Goal: Transaction & Acquisition: Book appointment/travel/reservation

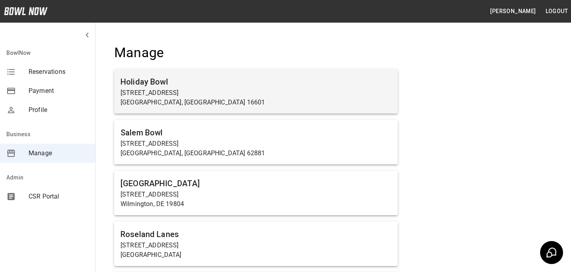
scroll to position [555, 0]
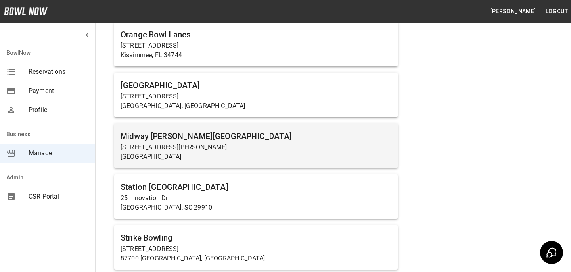
click at [213, 123] on div "Midway Bowling - Carlisle 1561 Holly Pike Carlisle, PA 17015" at bounding box center [256, 145] width 284 height 44
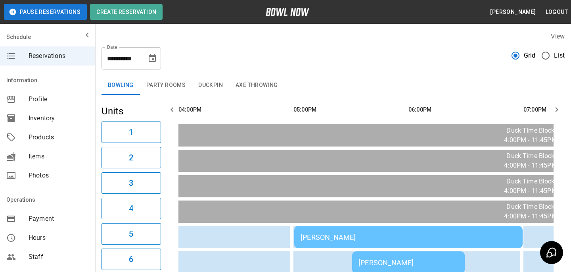
click at [180, 86] on button "Party Rooms" at bounding box center [166, 85] width 52 height 19
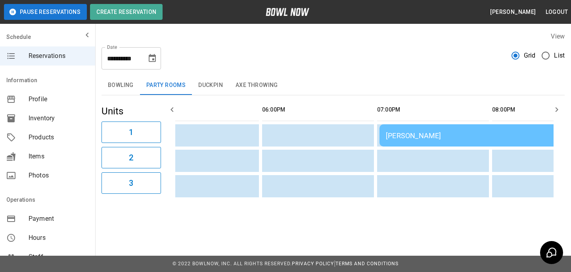
scroll to position [0, 195]
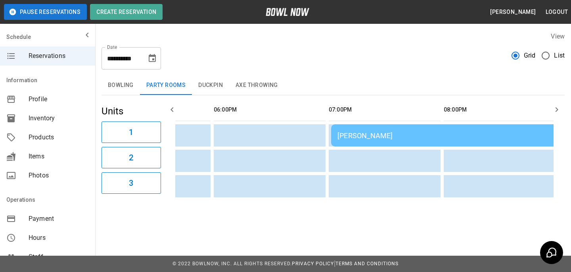
click at [48, 135] on span "Products" at bounding box center [59, 138] width 60 height 10
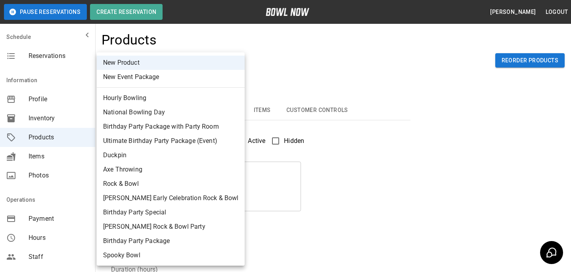
click at [165, 67] on body "Pause Reservations Create Reservation Bradey Powell Logout Schedule Reservation…" at bounding box center [285, 255] width 571 height 511
click at [338, 157] on div at bounding box center [285, 136] width 571 height 272
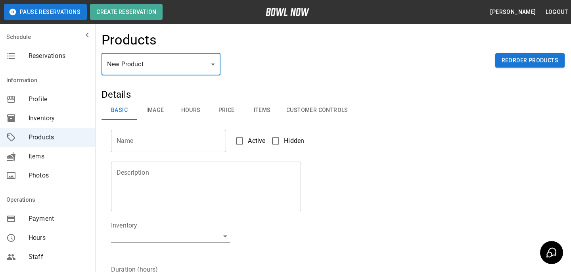
click at [204, 133] on input "Name" at bounding box center [168, 141] width 115 height 22
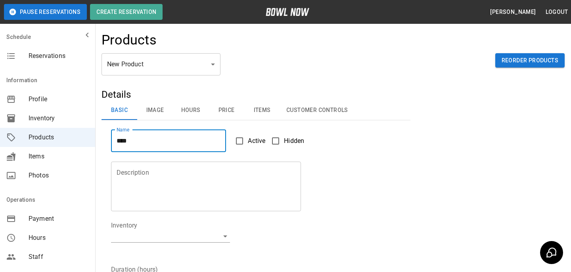
type input "****"
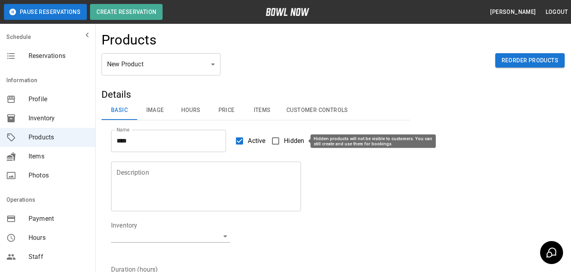
click at [296, 137] on span "Hidden" at bounding box center [294, 141] width 20 height 10
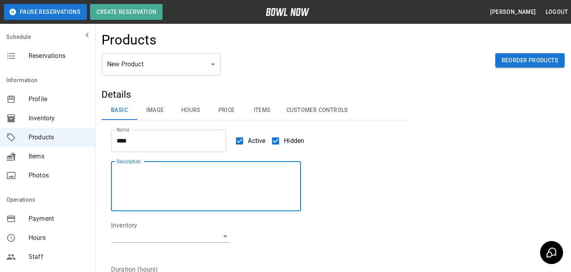
click at [271, 188] on textarea "Description" at bounding box center [206, 186] width 179 height 36
type textarea "****"
click at [210, 237] on body "Pause Reservations Create Reservation Bradey Powell Logout Schedule Reservation…" at bounding box center [285, 255] width 571 height 511
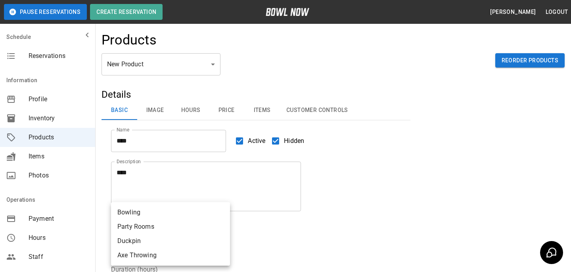
click at [223, 81] on div at bounding box center [285, 136] width 571 height 272
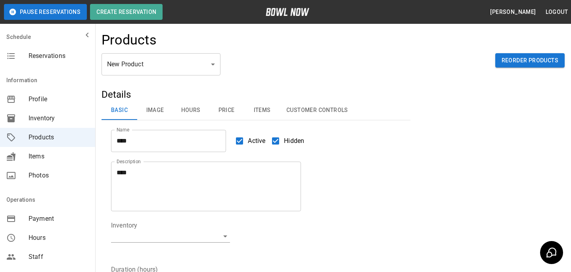
click at [178, 62] on body "Pause Reservations Create Reservation Bradey Powell Logout Schedule Reservation…" at bounding box center [285, 255] width 571 height 511
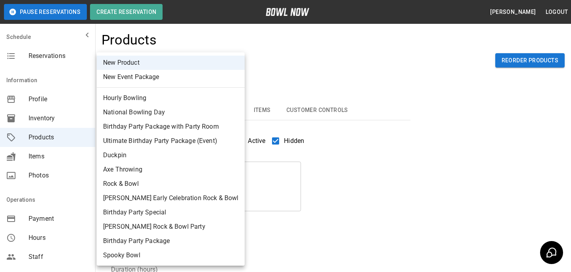
click at [174, 76] on li "New Event Package" at bounding box center [171, 77] width 148 height 14
type input "**"
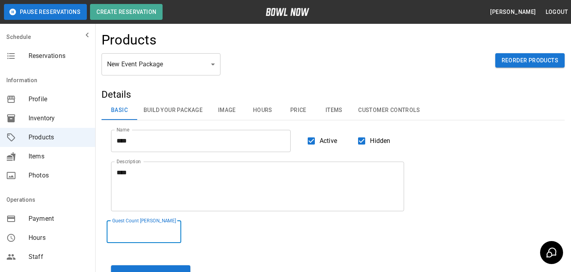
click at [178, 229] on input "**" at bounding box center [144, 232] width 75 height 22
type input "**"
click at [178, 229] on input "**" at bounding box center [144, 232] width 75 height 22
click at [271, 236] on div "Guest Count Max ** Guest Count Max" at bounding box center [329, 227] width 454 height 32
click at [186, 109] on button "Build Your Package" at bounding box center [173, 110] width 72 height 19
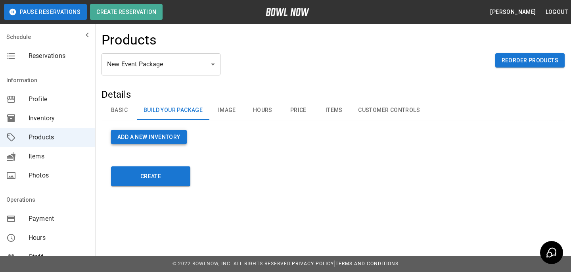
click at [186, 131] on button "Add a new Inventory" at bounding box center [149, 137] width 76 height 15
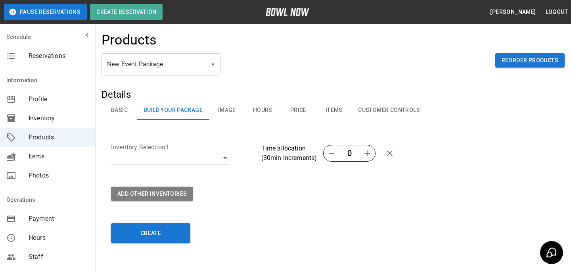
click at [196, 154] on body "Pause Reservations Create Reservation Bradey Powell Logout Schedule Reservation…" at bounding box center [285, 151] width 571 height 302
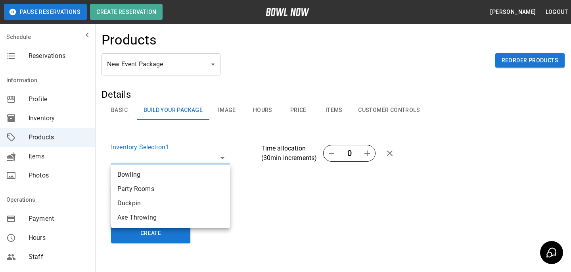
click at [176, 168] on li "Bowling" at bounding box center [170, 174] width 119 height 14
type input "**********"
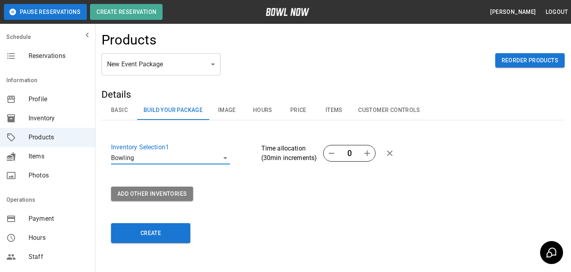
click at [176, 178] on div "Add Other Inventories" at bounding box center [329, 189] width 454 height 24
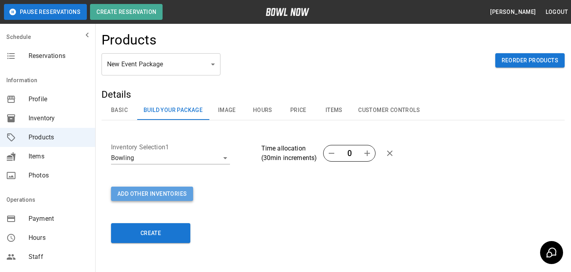
click at [171, 191] on button "Add Other Inventories" at bounding box center [152, 193] width 82 height 15
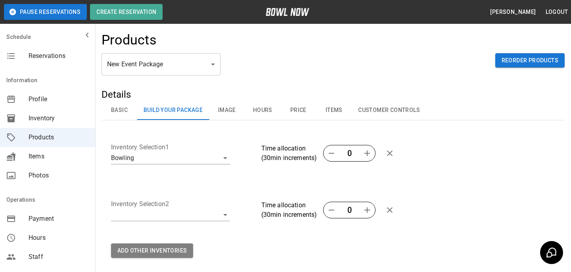
click at [173, 213] on body "**********" at bounding box center [285, 179] width 571 height 358
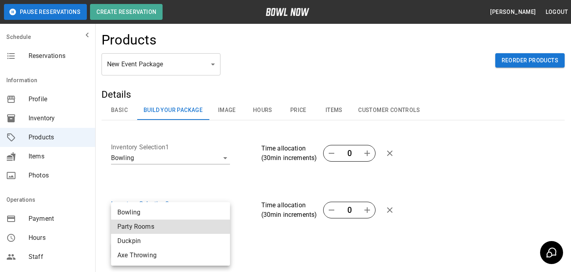
click at [170, 229] on li "Party Rooms" at bounding box center [170, 226] width 119 height 14
type input "**********"
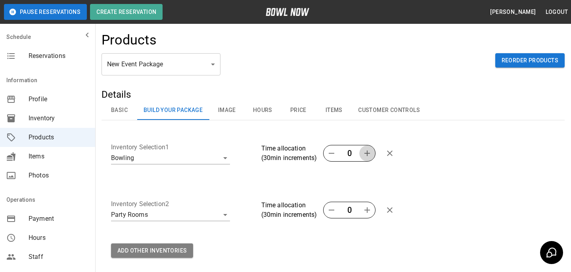
click at [369, 158] on icon "button" at bounding box center [368, 153] width 10 height 10
click at [369, 150] on icon "button" at bounding box center [368, 153] width 10 height 10
click at [369, 210] on icon "button" at bounding box center [368, 210] width 6 height 6
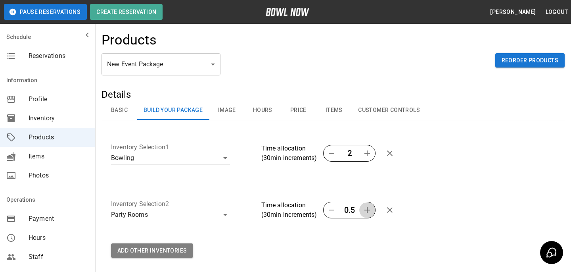
click at [369, 210] on icon "button" at bounding box center [368, 210] width 6 height 6
click at [432, 78] on div "New Event Package ** ​ Reorder Products" at bounding box center [333, 70] width 463 height 35
click at [230, 109] on button "Image" at bounding box center [227, 110] width 36 height 19
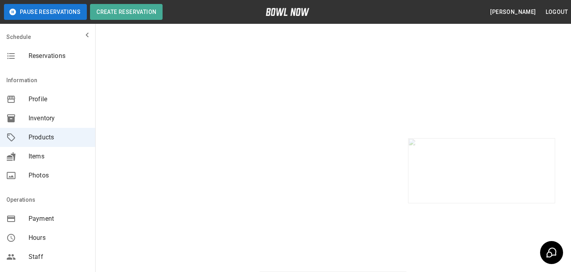
scroll to position [369, 0]
click at [520, 116] on img at bounding box center [481, 83] width 147 height 65
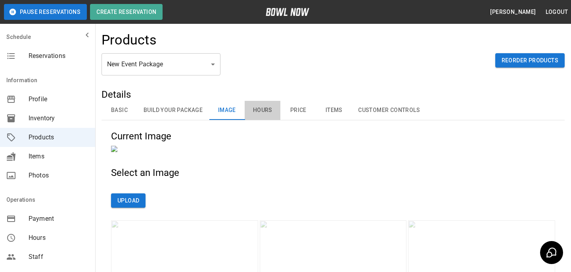
click at [253, 111] on button "Hours" at bounding box center [263, 110] width 36 height 19
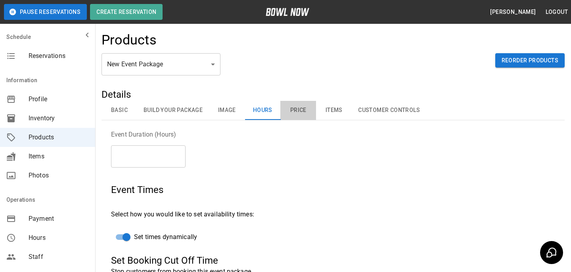
click at [295, 102] on button "Price" at bounding box center [298, 110] width 36 height 19
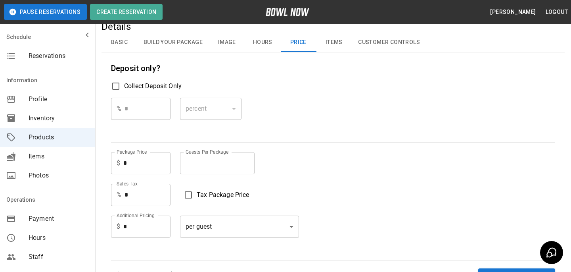
scroll to position [79, 0]
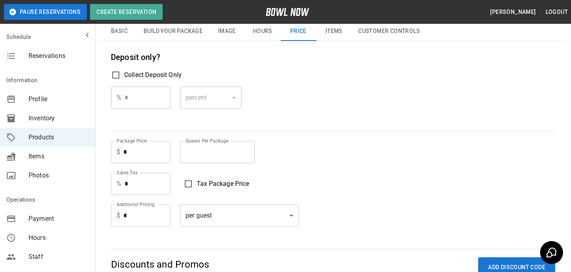
click at [162, 146] on input "*" at bounding box center [146, 152] width 47 height 22
click at [159, 159] on input "*" at bounding box center [146, 152] width 47 height 22
type input "*"
click at [194, 153] on input "*" at bounding box center [217, 152] width 75 height 22
type input "**"
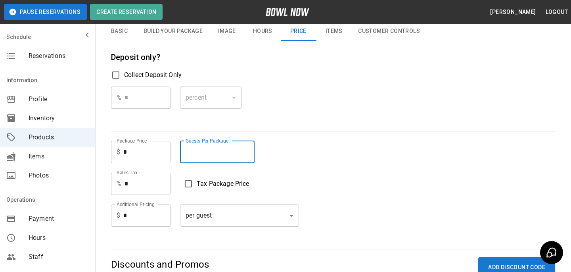
click at [304, 136] on div "Deposit only? Collect Deposit Only % * ​ percent ******* ​ Package Price $ * Pa…" at bounding box center [333, 145] width 444 height 188
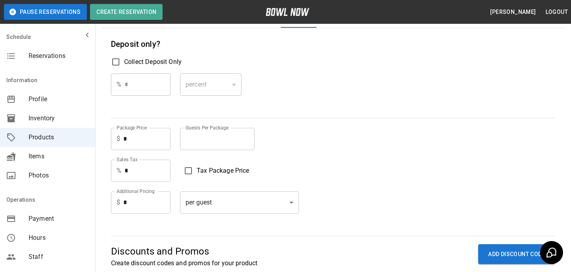
scroll to position [167, 0]
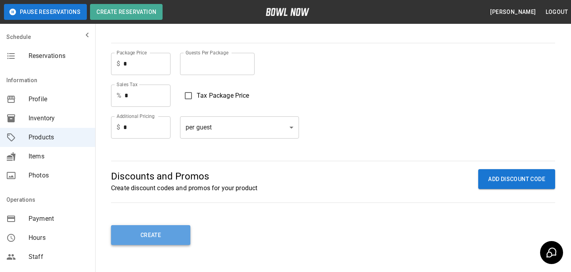
click at [173, 229] on button "Create" at bounding box center [150, 235] width 79 height 20
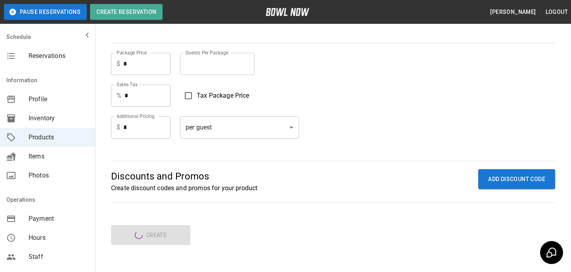
type input "**"
type input "****"
type textarea "****"
type input "*"
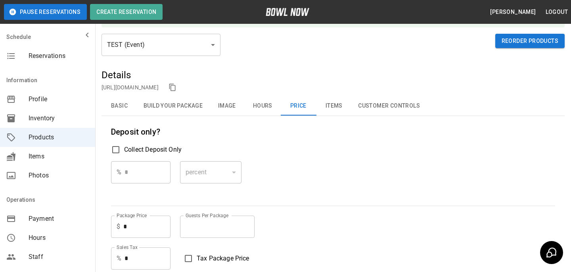
scroll to position [0, 0]
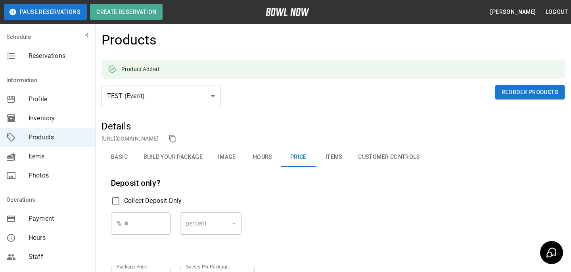
click at [119, 168] on div "**********" at bounding box center [333, 273] width 463 height 306
click at [123, 148] on button "Basic" at bounding box center [120, 157] width 36 height 19
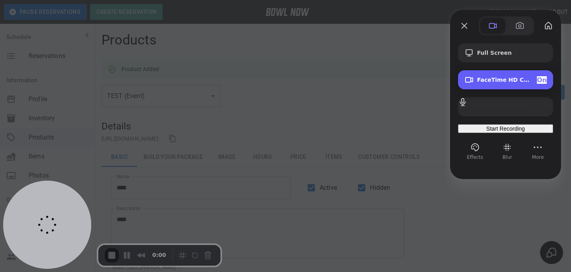
click at [494, 84] on div "FaceTime HD Camera (1C1C:B782) On" at bounding box center [512, 80] width 70 height 8
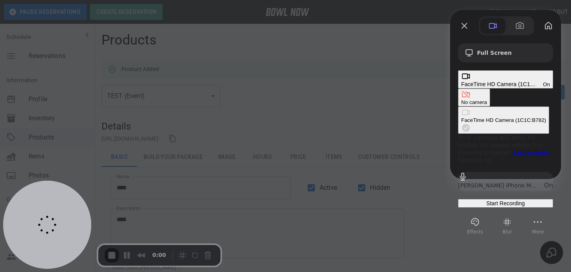
click at [461, 99] on div "No camera" at bounding box center [474, 102] width 26 height 6
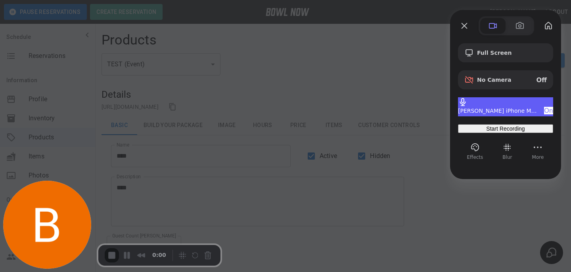
click at [502, 107] on div "Bradey’s iPhone Microphone On" at bounding box center [505, 111] width 95 height 8
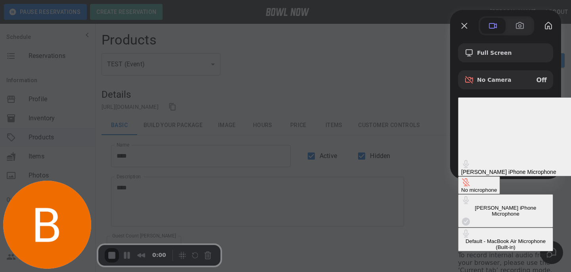
click at [461, 187] on div "No microphone" at bounding box center [479, 190] width 36 height 6
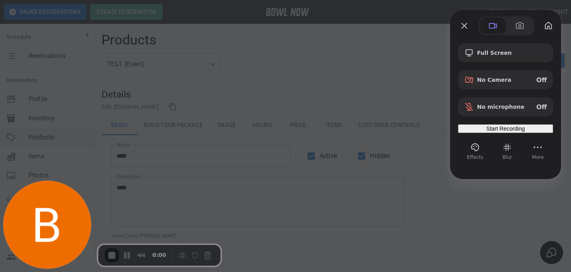
click at [496, 132] on span "Start Recording" at bounding box center [505, 128] width 38 height 6
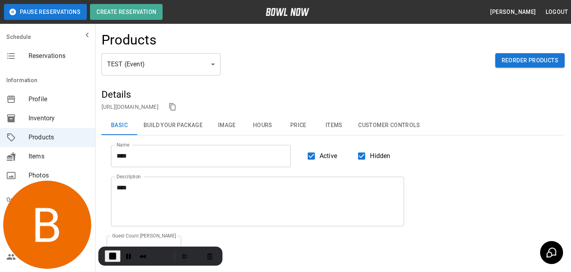
click at [159, 109] on link "https://bowlnow.com/places/786dY9abBeLeGwSSJhDg?pid=lpxNoLkdDLFvI80MgO6D" at bounding box center [130, 107] width 57 height 6
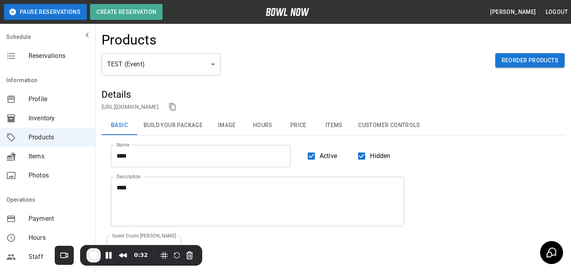
click at [60, 49] on div "Reservations" at bounding box center [47, 55] width 95 height 19
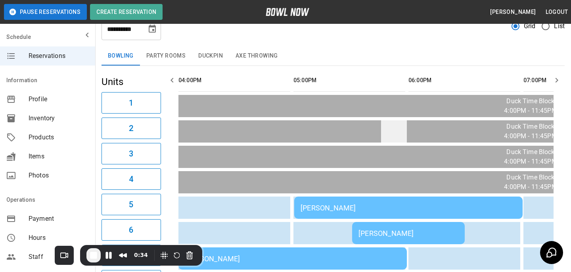
scroll to position [70, 0]
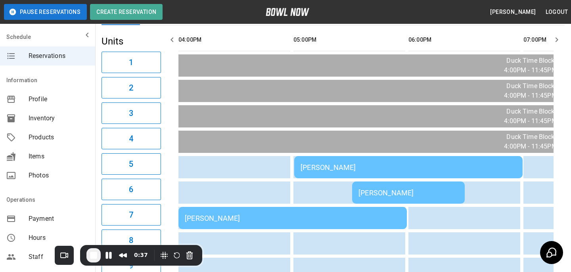
click at [271, 227] on td "[PERSON_NAME]" at bounding box center [293, 218] width 229 height 22
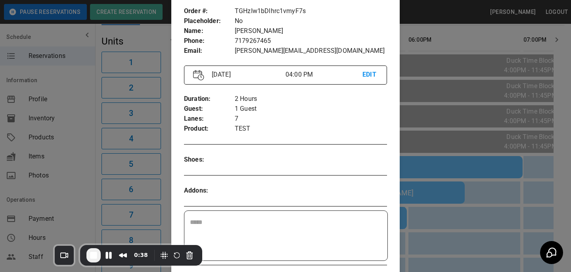
scroll to position [46, 0]
click at [452, 119] on div at bounding box center [285, 136] width 571 height 272
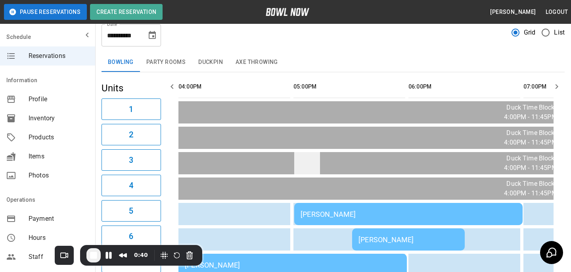
scroll to position [0, 0]
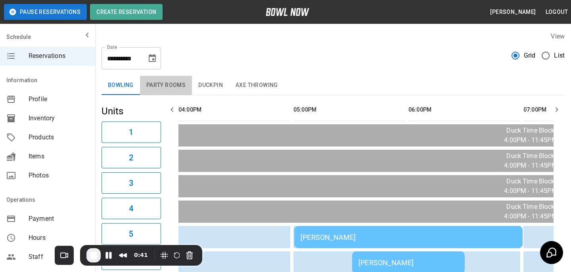
click at [177, 86] on button "Party Rooms" at bounding box center [166, 85] width 52 height 19
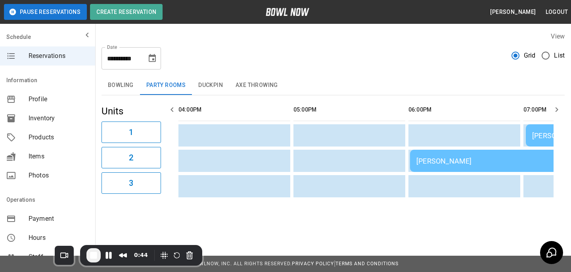
click at [430, 158] on div "[PERSON_NAME]" at bounding box center [525, 161] width 216 height 8
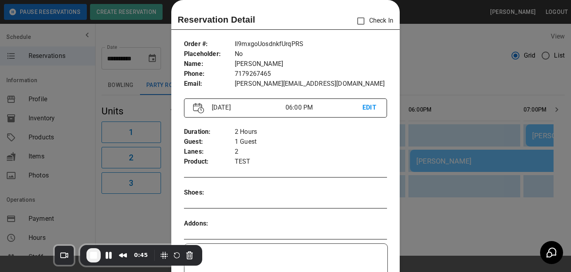
scroll to position [307, 0]
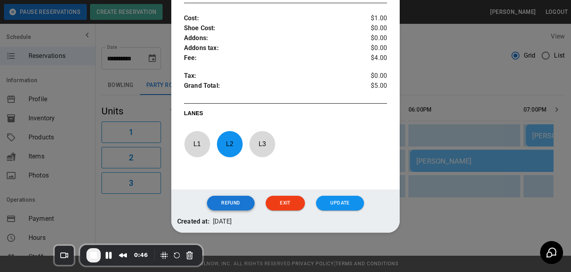
click at [240, 200] on button "Refund" at bounding box center [230, 203] width 47 height 15
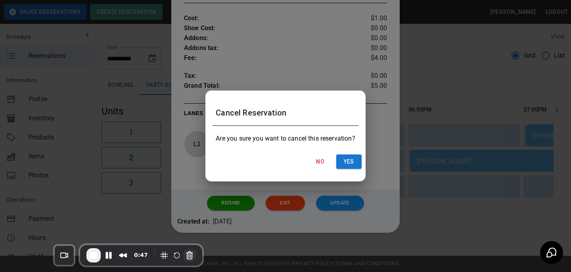
click at [183, 254] on button "Cancel Recording" at bounding box center [189, 255] width 13 height 13
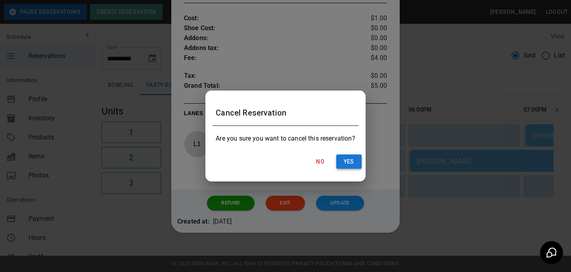
click at [350, 161] on button "Yes" at bounding box center [348, 161] width 25 height 15
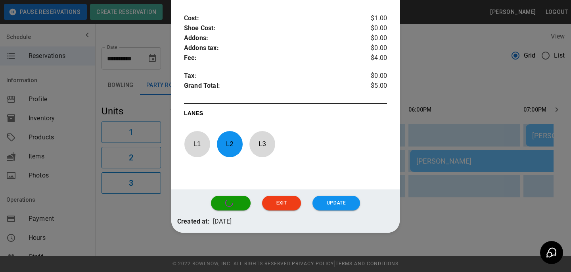
scroll to position [0, 0]
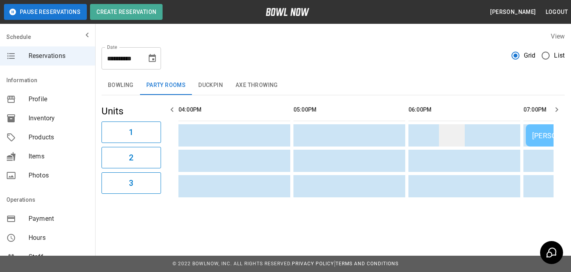
click at [448, 126] on td "sticky table" at bounding box center [452, 135] width 26 height 22
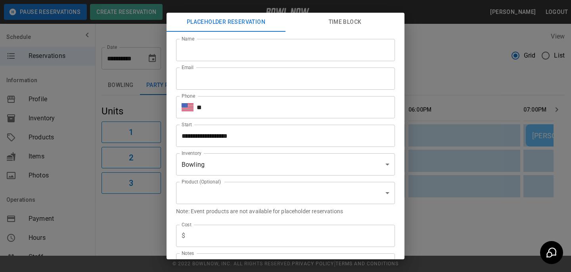
click at [441, 124] on div "**********" at bounding box center [285, 136] width 571 height 272
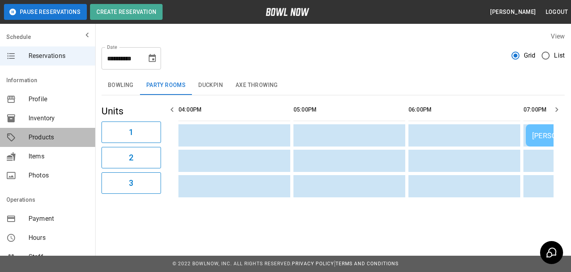
click at [66, 136] on span "Products" at bounding box center [59, 138] width 60 height 10
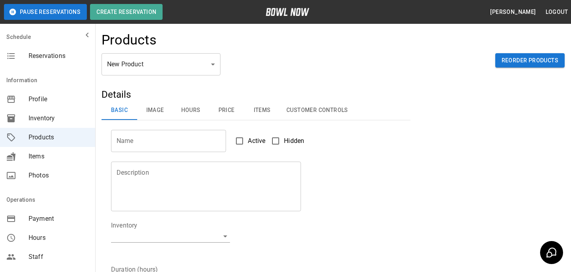
click at [160, 73] on body "Pause Reservations Create Reservation Bradey Powell Logout Schedule Reservation…" at bounding box center [285, 255] width 571 height 511
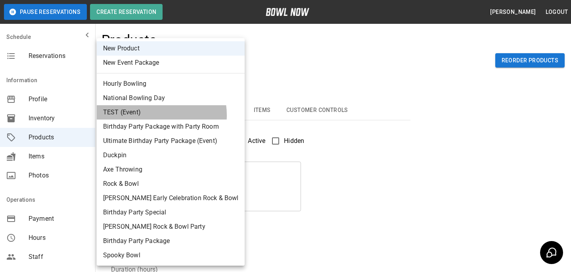
click at [154, 115] on li "TEST (Event)" at bounding box center [171, 112] width 148 height 14
type input "*"
type input "****"
type textarea "****"
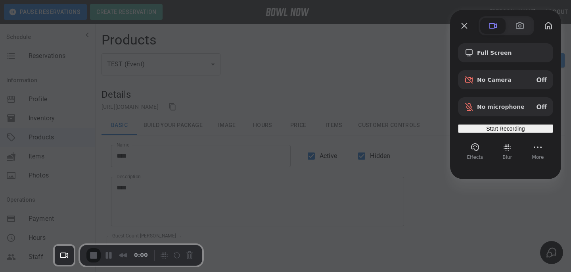
click at [487, 126] on div "Start Recording" at bounding box center [505, 128] width 89 height 6
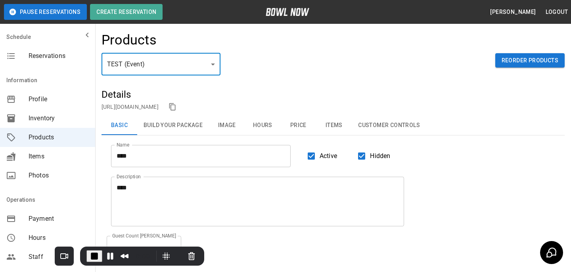
click at [159, 108] on link "https://bowlnow.com/places/786dY9abBeLeGwSSJhDg?pid=lpxNoLkdDLFvI80MgO6D" at bounding box center [130, 107] width 57 height 6
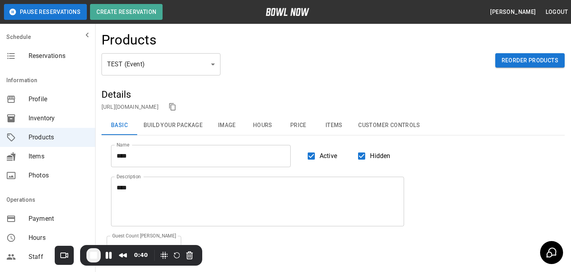
click at [82, 66] on nav "Schedule Reservations" at bounding box center [47, 47] width 95 height 41
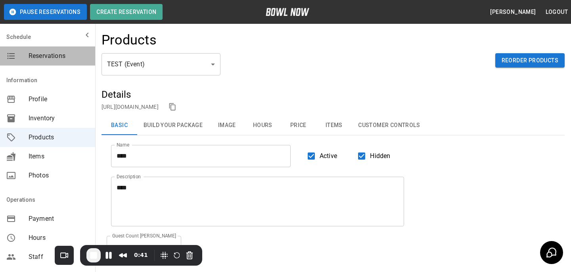
click at [82, 61] on div "Reservations" at bounding box center [47, 55] width 95 height 19
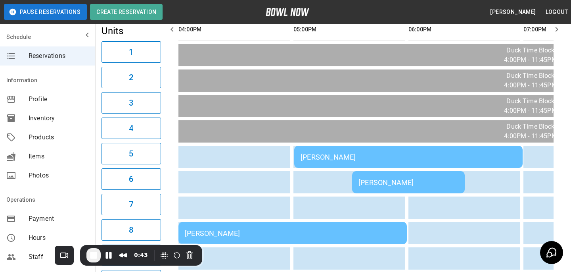
scroll to position [81, 0]
click at [273, 232] on div "[PERSON_NAME]" at bounding box center [293, 233] width 216 height 8
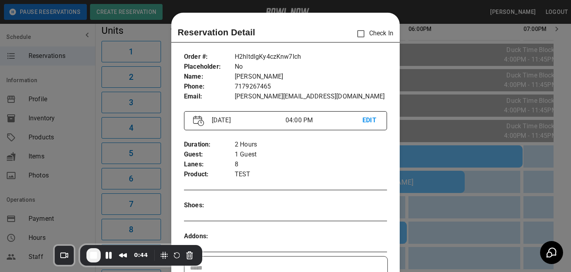
scroll to position [13, 0]
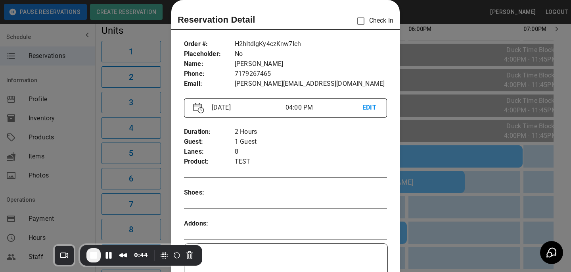
click at [520, 181] on div at bounding box center [285, 136] width 571 height 272
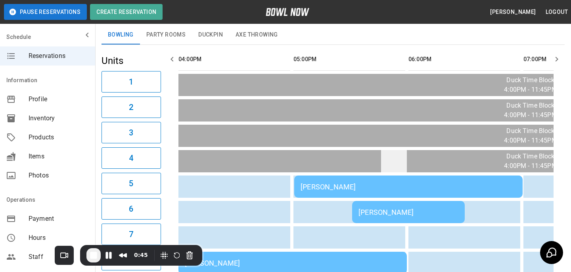
scroll to position [46, 0]
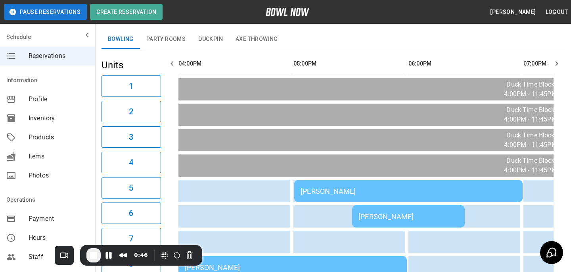
click at [173, 44] on button "Party Rooms" at bounding box center [166, 39] width 52 height 19
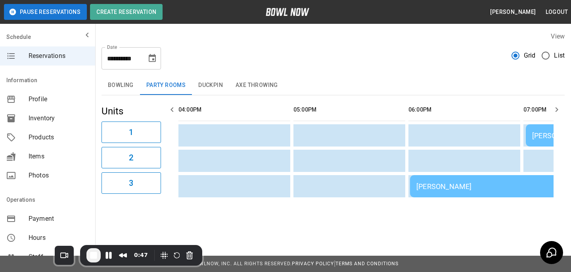
scroll to position [0, 0]
click at [133, 87] on button "Bowling" at bounding box center [121, 85] width 38 height 19
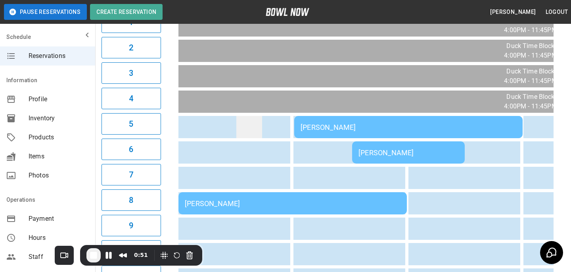
scroll to position [111, 0]
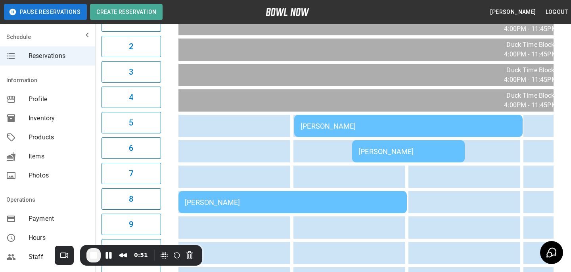
click at [250, 206] on div "[PERSON_NAME]" at bounding box center [293, 202] width 216 height 8
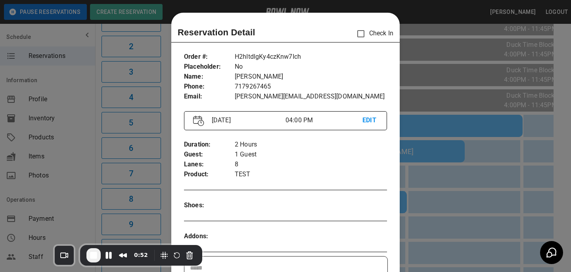
scroll to position [13, 0]
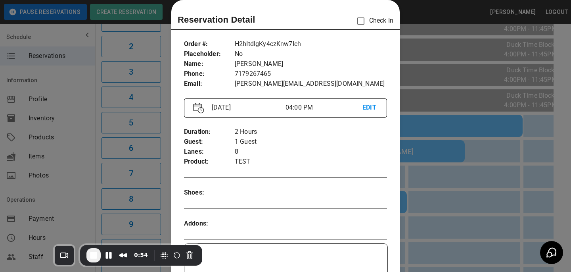
click at [249, 140] on p "1 Guest" at bounding box center [311, 142] width 152 height 10
click at [89, 255] on span "End Recording" at bounding box center [94, 255] width 10 height 10
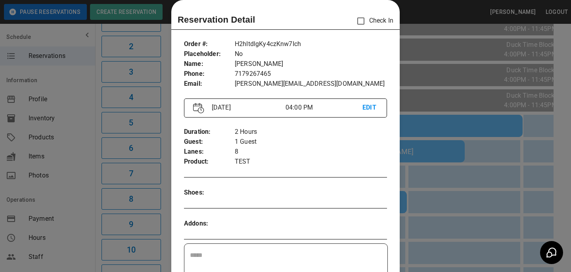
click at [436, 105] on div at bounding box center [285, 136] width 571 height 272
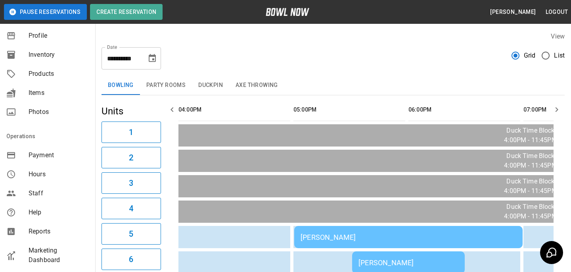
scroll to position [223, 0]
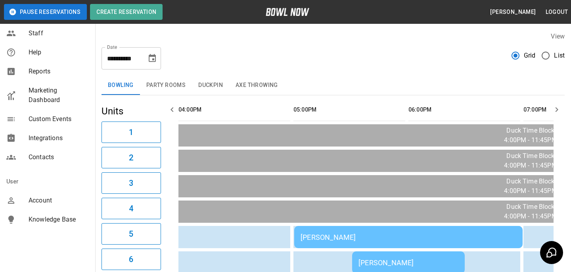
click at [42, 193] on div "Account" at bounding box center [47, 200] width 95 height 19
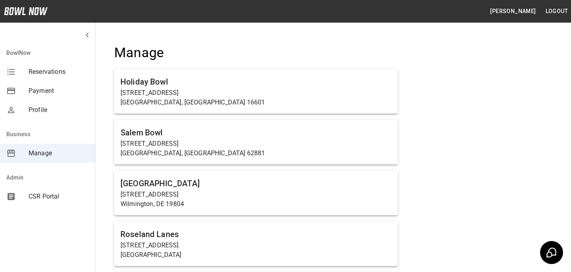
scroll to position [1215, 0]
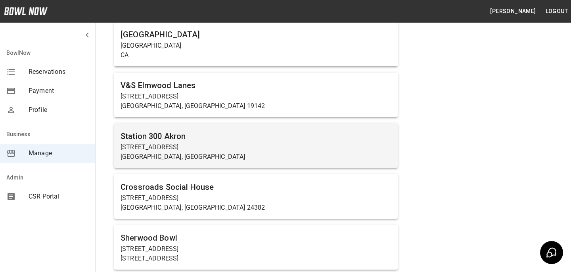
click at [239, 141] on h6 "Station 300 Akron" at bounding box center [256, 136] width 271 height 13
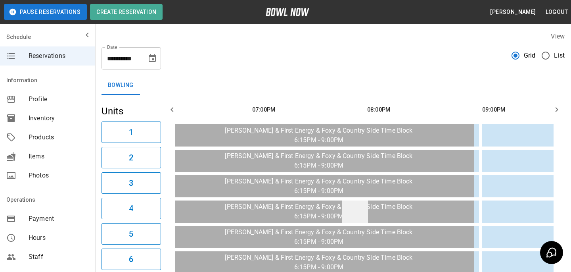
scroll to position [0, 351]
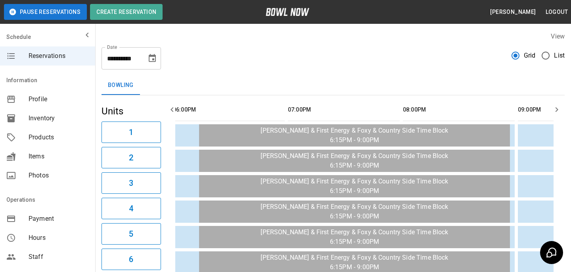
click at [49, 142] on span "Products" at bounding box center [59, 138] width 60 height 10
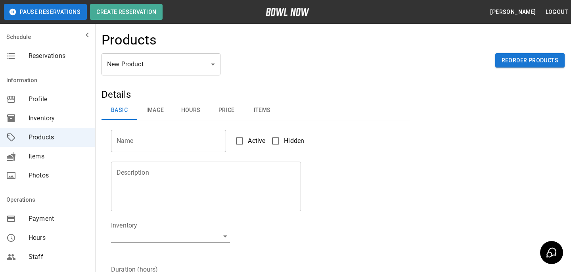
click at [214, 46] on div "Products" at bounding box center [333, 42] width 463 height 21
click at [213, 52] on div "Products" at bounding box center [333, 42] width 463 height 21
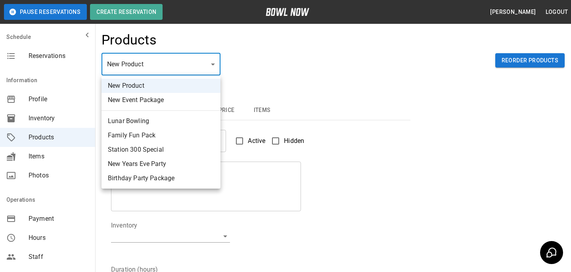
click at [213, 55] on body "Pause Reservations Create Reservation Bradey Powell Logout Schedule Reservation…" at bounding box center [285, 255] width 571 height 511
click at [340, 52] on div at bounding box center [285, 136] width 571 height 272
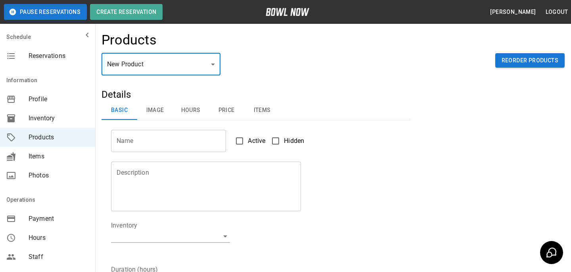
click at [57, 61] on div "Reservations" at bounding box center [47, 55] width 95 height 19
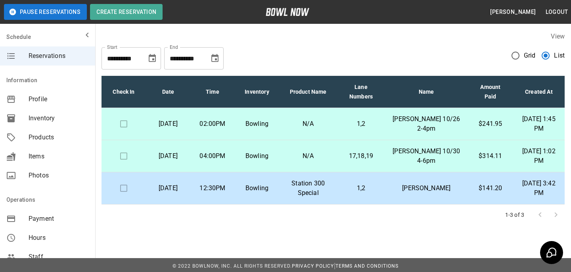
click at [156, 53] on button "Choose date, selected date is Oct 8, 2025" at bounding box center [152, 58] width 16 height 16
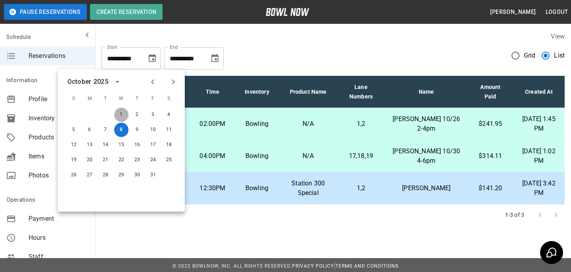
click at [117, 116] on button "1" at bounding box center [121, 115] width 14 height 14
type input "**********"
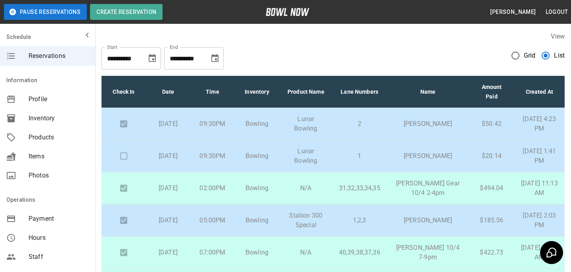
click at [357, 124] on p "2" at bounding box center [359, 124] width 41 height 10
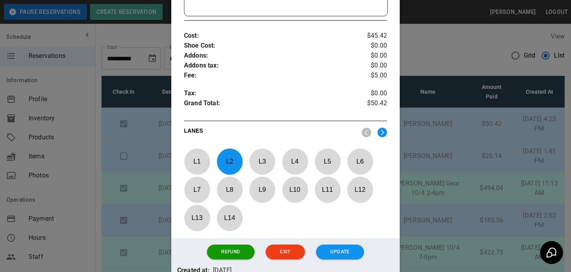
scroll to position [358, 0]
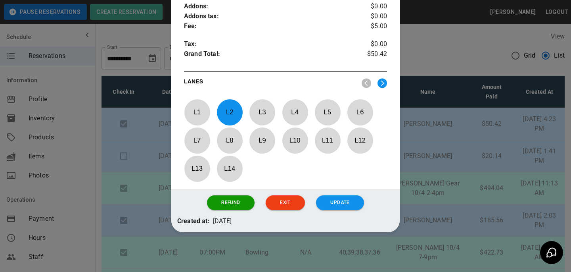
click at [488, 119] on div at bounding box center [285, 136] width 571 height 272
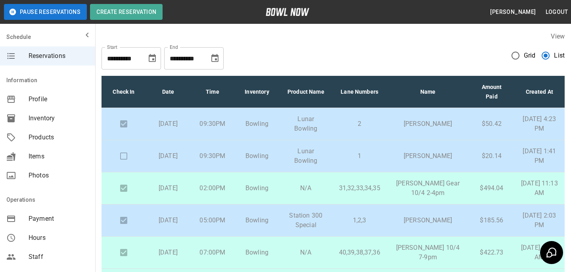
click at [351, 158] on p "1" at bounding box center [359, 156] width 41 height 10
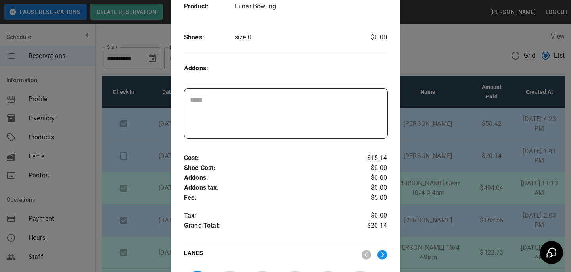
scroll to position [339, 0]
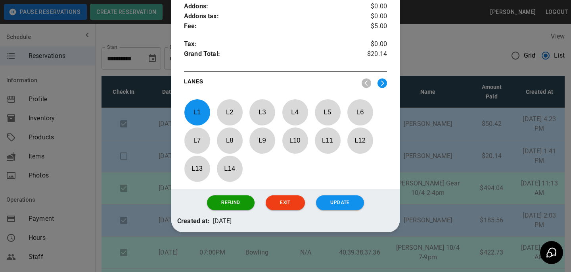
click at [469, 138] on div at bounding box center [285, 136] width 571 height 272
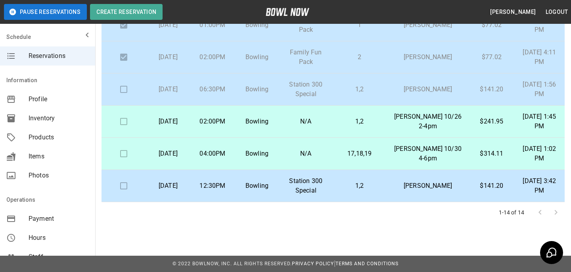
scroll to position [40, 0]
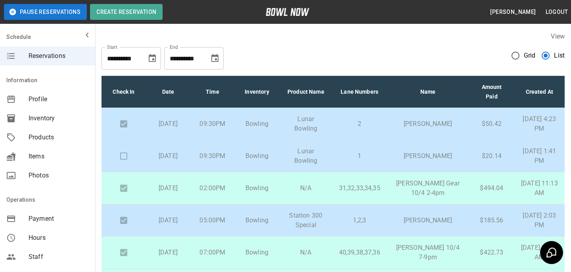
click at [58, 68] on nav "Schedule Reservations" at bounding box center [47, 47] width 95 height 41
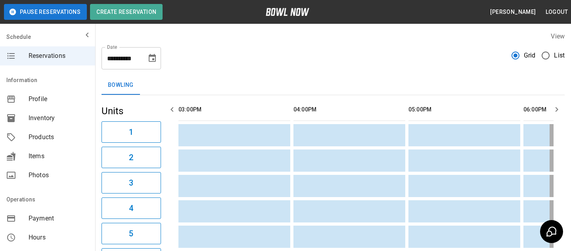
scroll to position [196, 0]
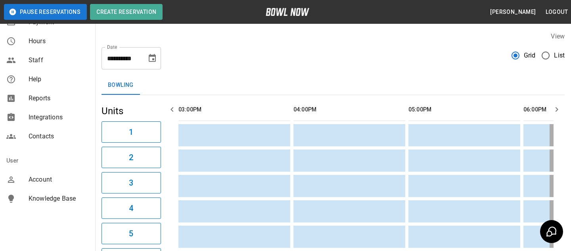
click at [37, 189] on div "Knowledge Base" at bounding box center [47, 198] width 95 height 19
click at [30, 181] on span "Account" at bounding box center [59, 180] width 60 height 10
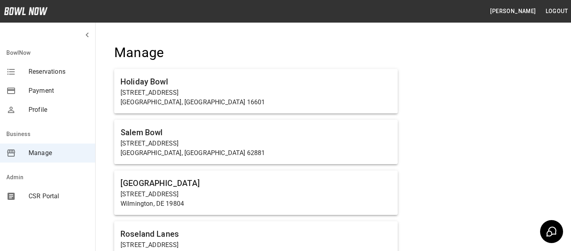
scroll to position [565, 0]
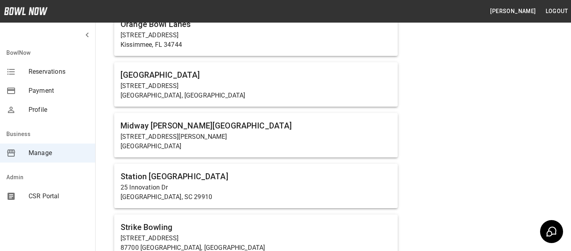
click at [252, 132] on p "[STREET_ADDRESS][PERSON_NAME]" at bounding box center [256, 137] width 271 height 10
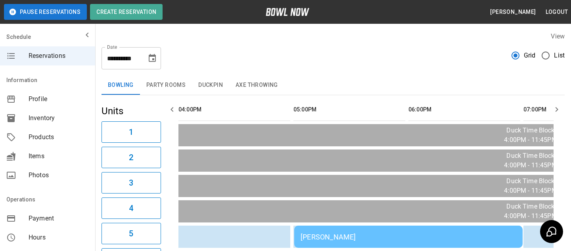
scroll to position [213, 0]
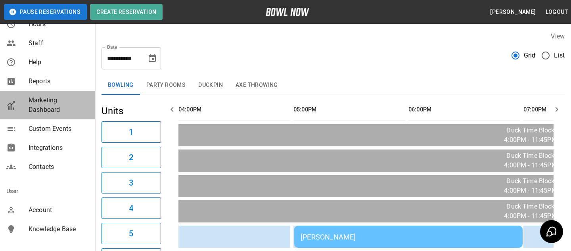
click at [49, 108] on span "Marketing Dashboard" at bounding box center [59, 105] width 60 height 19
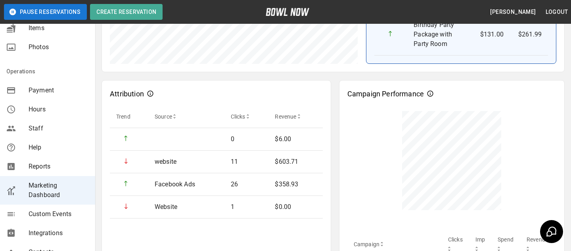
scroll to position [185, 0]
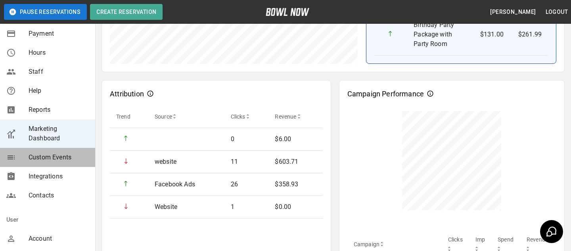
click at [50, 149] on div "Custom Events" at bounding box center [47, 157] width 95 height 19
click at [80, 161] on span "Custom Events" at bounding box center [59, 158] width 60 height 10
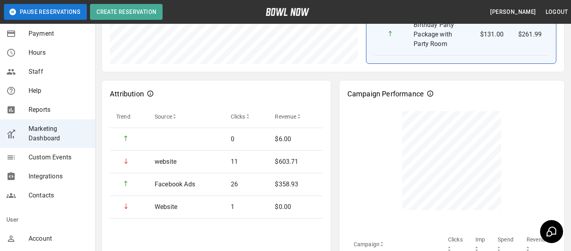
click at [67, 158] on span "Custom Events" at bounding box center [59, 158] width 60 height 10
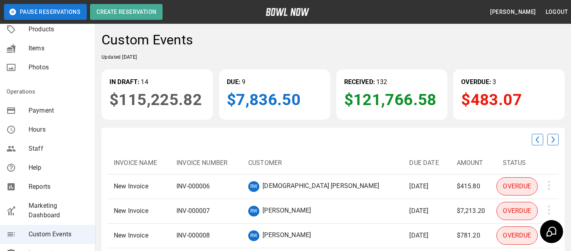
scroll to position [114, 0]
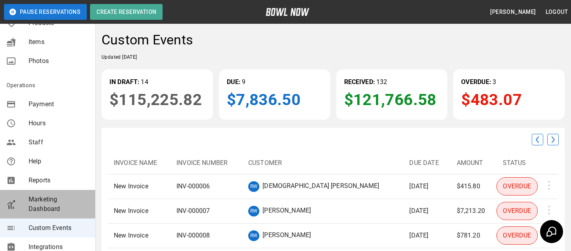
click at [52, 194] on div "Marketing Dashboard" at bounding box center [47, 204] width 95 height 29
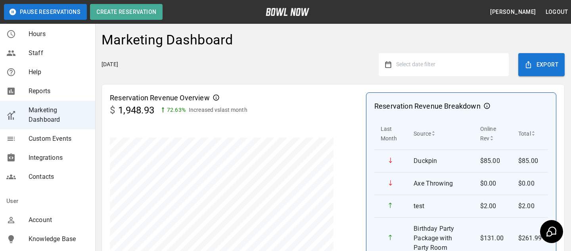
click at [428, 61] on span "Select date filter" at bounding box center [415, 64] width 39 height 6
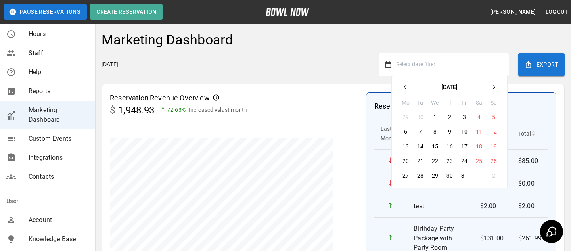
click at [303, 70] on div "Wednesday, October 8, 2025 Select date filter October 2025 Mo Tu We Th Fr Sa Su…" at bounding box center [333, 64] width 463 height 23
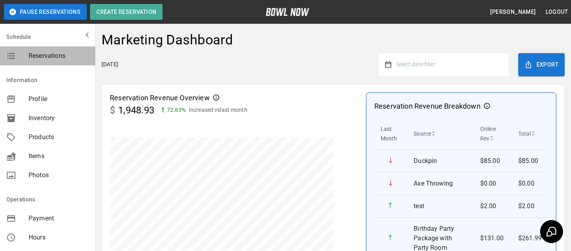
click at [45, 58] on span "Reservations" at bounding box center [59, 56] width 60 height 10
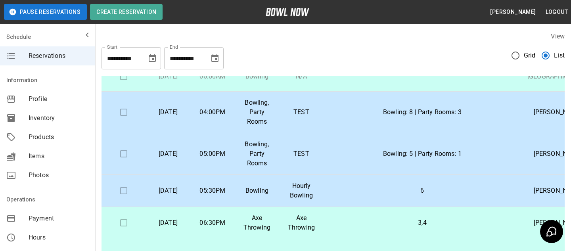
scroll to position [194, 0]
click at [324, 163] on td "TEST" at bounding box center [301, 155] width 44 height 42
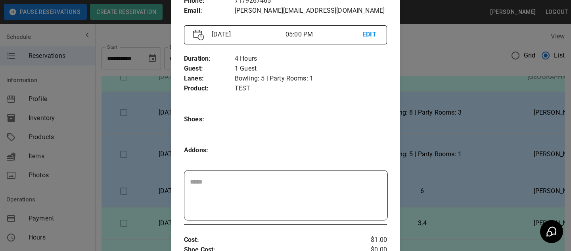
scroll to position [247, 0]
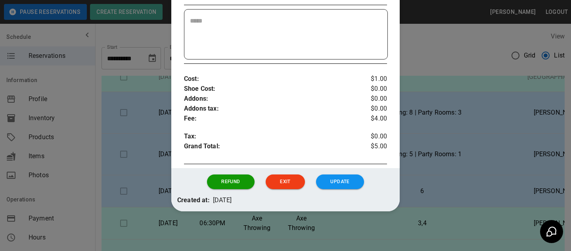
click at [443, 87] on div at bounding box center [285, 125] width 571 height 251
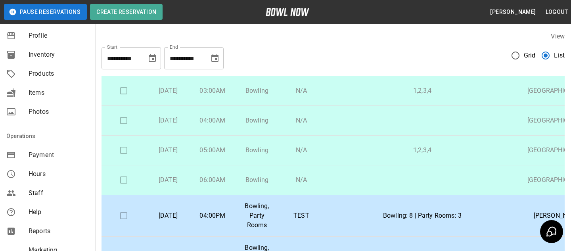
scroll to position [90, 0]
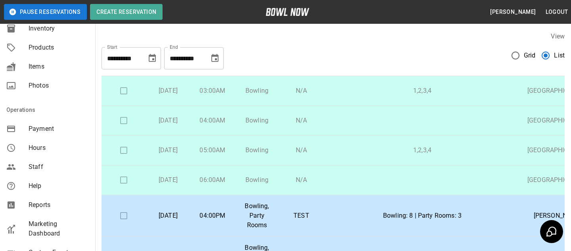
click at [53, 227] on span "Marketing Dashboard" at bounding box center [59, 228] width 60 height 19
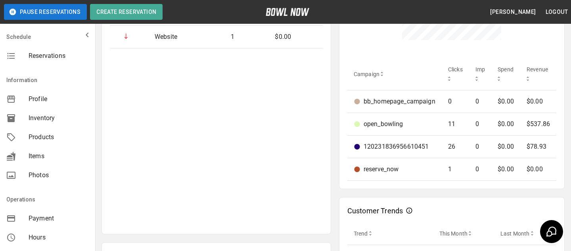
scroll to position [171, 0]
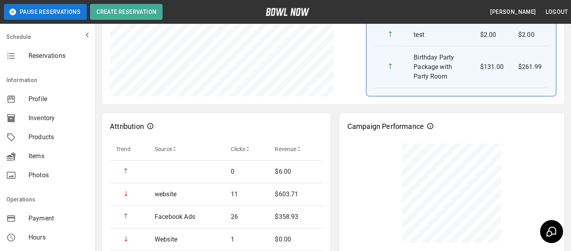
click at [67, 61] on div "Reservations" at bounding box center [47, 55] width 95 height 19
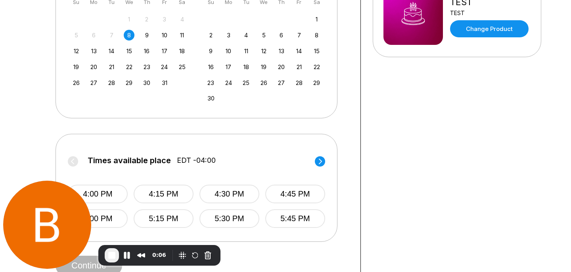
scroll to position [209, 0]
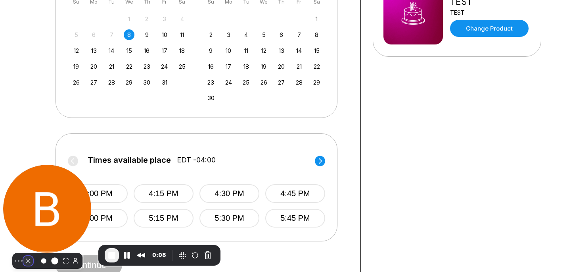
click at [23, 256] on button "Camera off" at bounding box center [28, 261] width 10 height 10
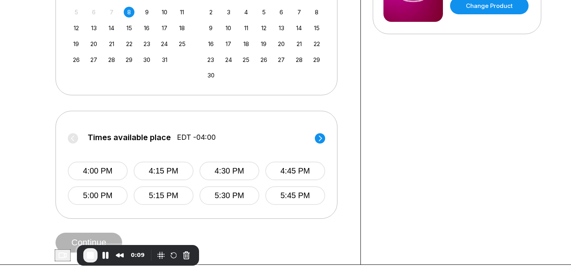
scroll to position [233, 0]
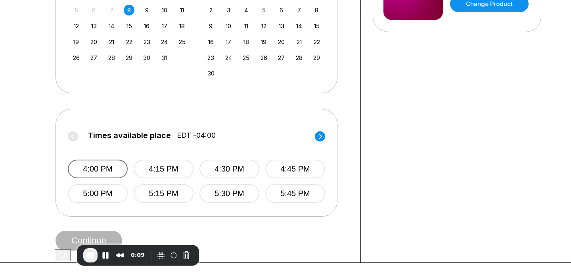
click at [108, 162] on button "4:00 PM" at bounding box center [98, 168] width 60 height 19
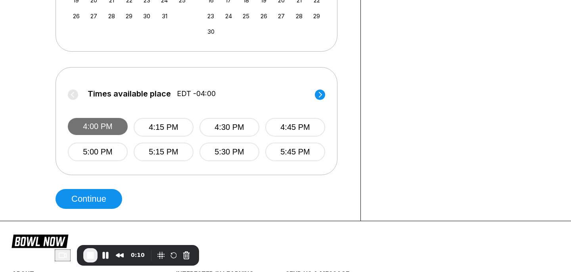
scroll to position [290, 0]
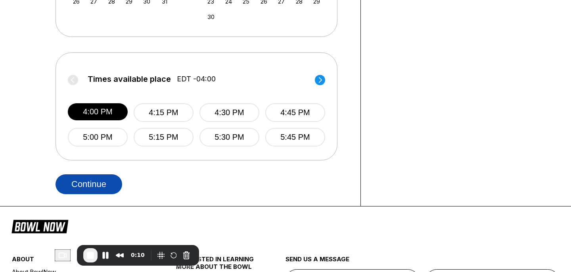
click at [104, 177] on button "Continue" at bounding box center [89, 184] width 67 height 20
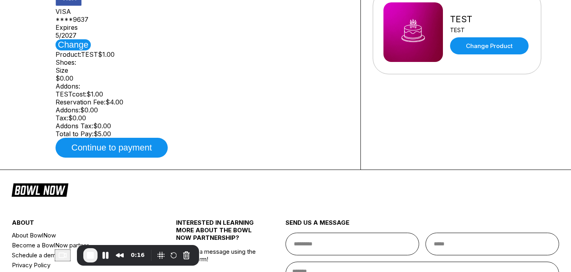
scroll to position [206, 0]
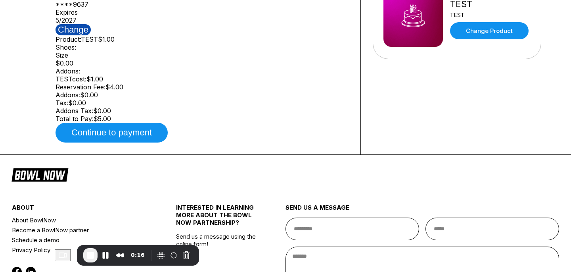
click at [91, 35] on button "Change" at bounding box center [73, 29] width 35 height 11
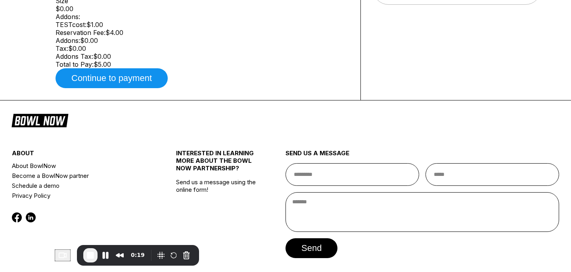
scroll to position [278, 0]
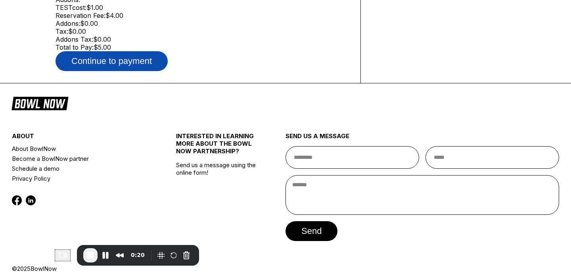
click at [148, 71] on button "Continue to payment" at bounding box center [112, 61] width 112 height 20
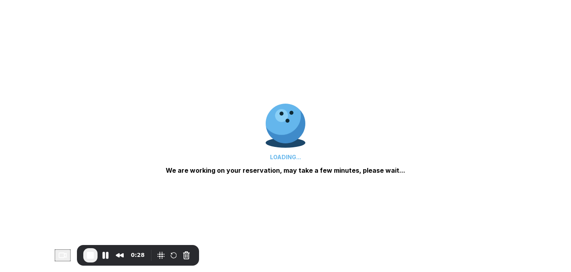
scroll to position [0, 0]
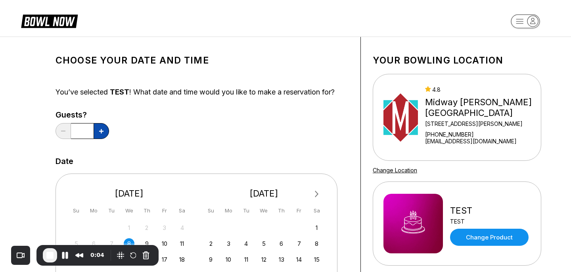
click at [99, 133] on button at bounding box center [101, 131] width 15 height 16
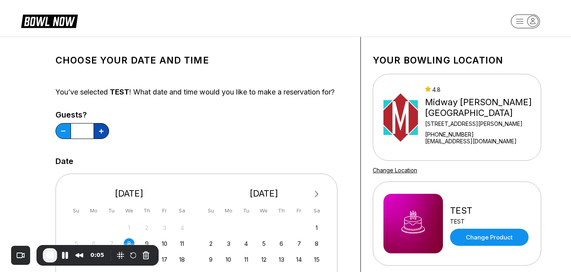
click at [99, 133] on button at bounding box center [101, 131] width 15 height 16
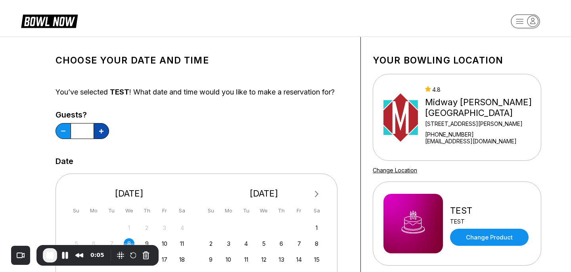
type input "**"
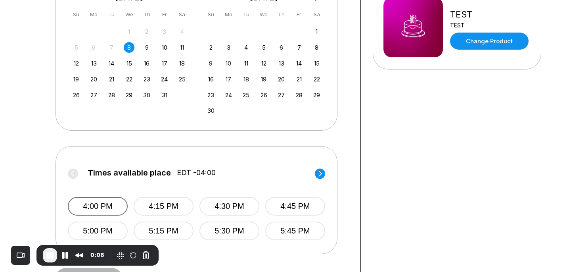
click at [111, 206] on button "4:00 PM" at bounding box center [98, 206] width 60 height 19
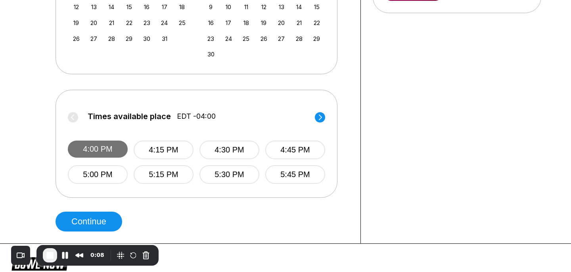
scroll to position [267, 0]
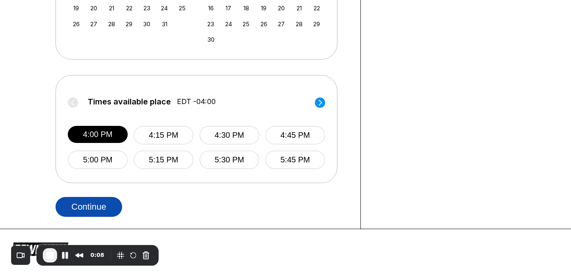
click at [111, 203] on button "Continue" at bounding box center [89, 207] width 67 height 20
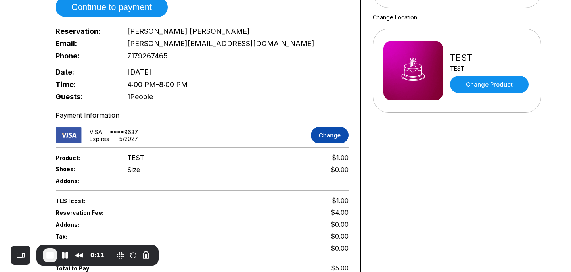
scroll to position [152, 0]
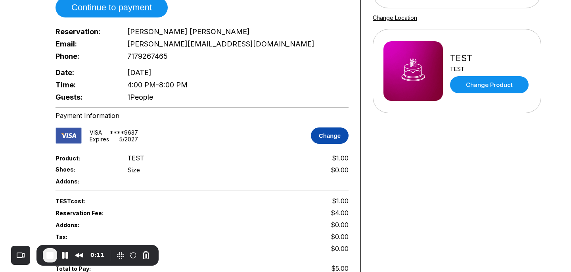
click at [331, 133] on button "Change" at bounding box center [330, 135] width 38 height 16
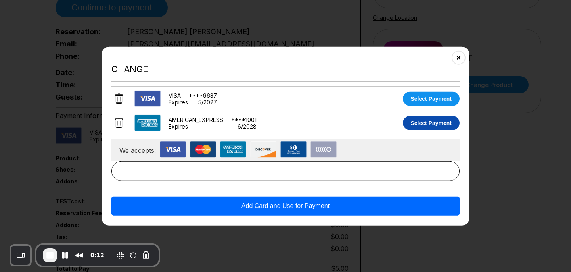
click at [432, 117] on button "Select Payment" at bounding box center [431, 122] width 57 height 14
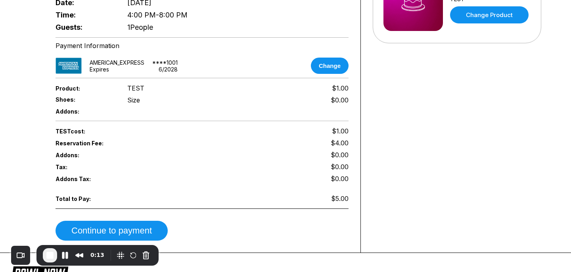
scroll to position [248, 0]
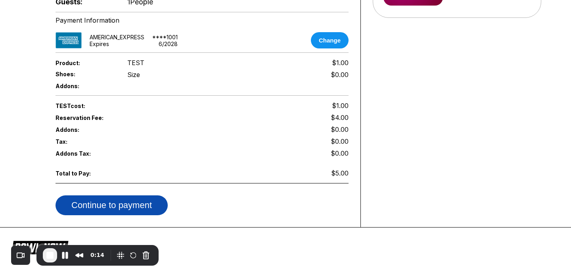
click at [104, 195] on button "Continue to payment" at bounding box center [112, 205] width 112 height 20
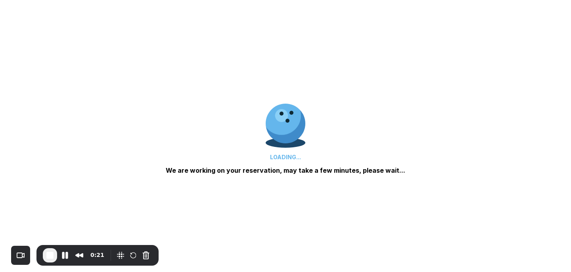
scroll to position [206, 0]
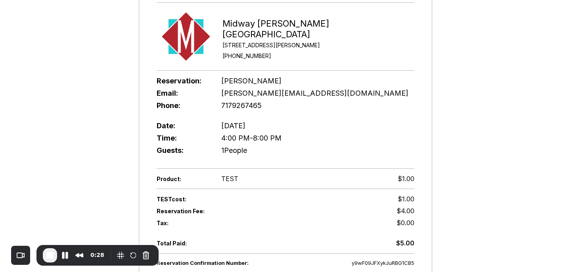
scroll to position [319, 0]
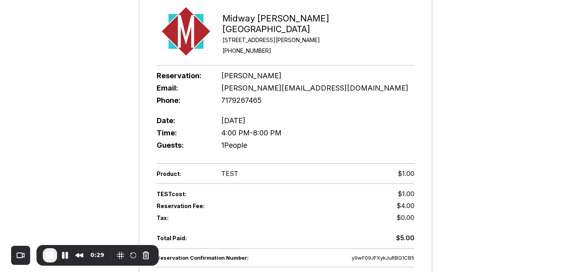
drag, startPoint x: 220, startPoint y: 137, endPoint x: 250, endPoint y: 136, distance: 29.8
click at [250, 139] on div "Guests: 1 People" at bounding box center [286, 145] width 258 height 12
click at [257, 167] on div "Product: TEST $1.00" at bounding box center [286, 173] width 258 height 12
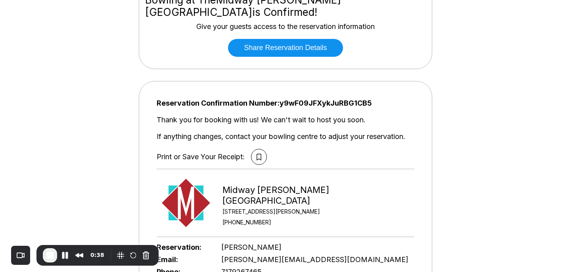
scroll to position [75, 0]
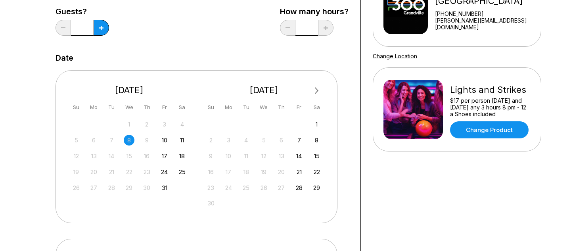
scroll to position [123, 0]
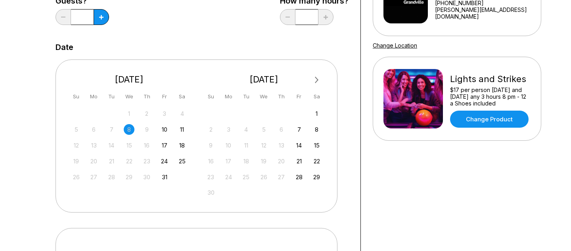
click at [161, 121] on div "28 29 30 1 2 3 4 5 6 7 8 9 10 11 12 13 14 15 16 17 18 19 20 21 22 23 24 25 26 2…" at bounding box center [129, 145] width 119 height 75
click at [161, 124] on div "5 6 7 8 9 10 11" at bounding box center [129, 129] width 119 height 12
click at [161, 125] on div "10" at bounding box center [164, 129] width 11 height 11
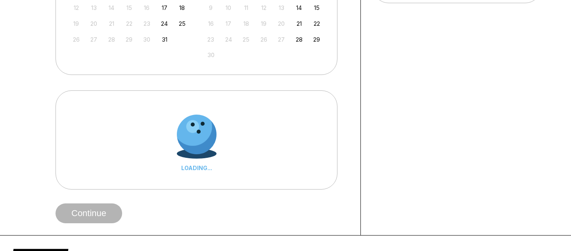
scroll to position [292, 0]
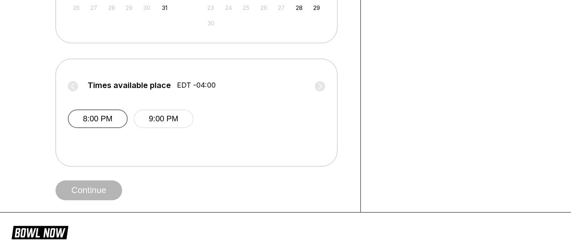
click at [111, 114] on button "8:00 PM" at bounding box center [98, 118] width 60 height 19
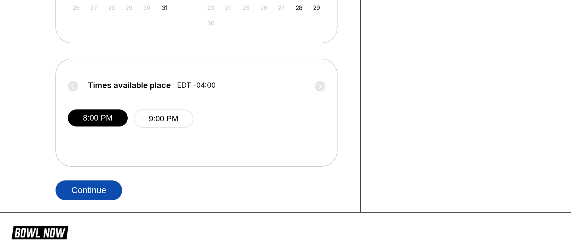
click at [110, 195] on button "Continue" at bounding box center [89, 191] width 67 height 20
